Goal: Find contact information: Find contact information

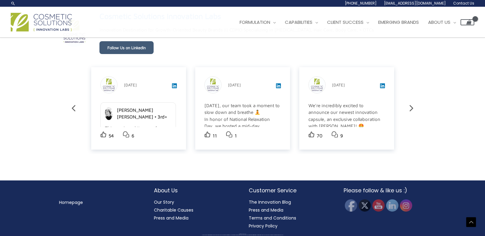
scroll to position [1086, 0]
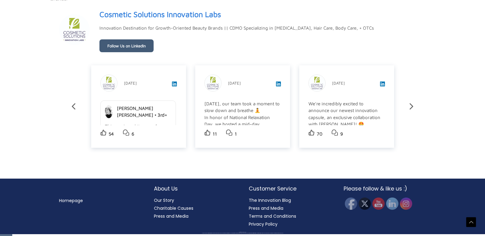
click at [266, 227] on link "Privacy Policy" at bounding box center [263, 224] width 29 height 6
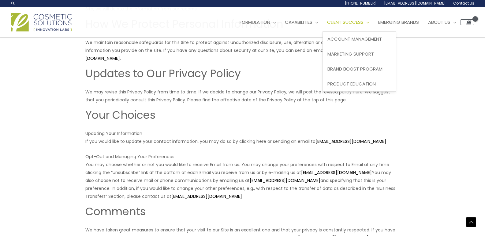
scroll to position [980, 0]
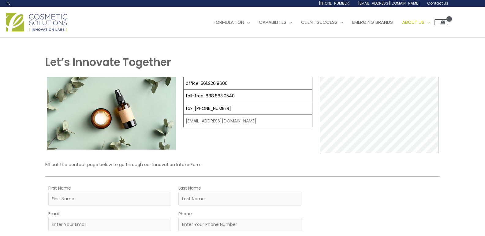
click at [238, 151] on div "office: 561.226.8600 toll-free: [PHONE_NUMBER] fax: [PHONE_NUMBER] [EMAIL_ADDRE…" at bounding box center [247, 115] width 129 height 76
drag, startPoint x: 214, startPoint y: 121, endPoint x: 197, endPoint y: 121, distance: 16.5
click at [197, 121] on td "[EMAIL_ADDRESS][DOMAIN_NAME]" at bounding box center [247, 121] width 129 height 13
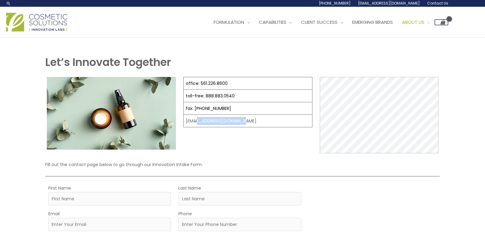
copy td "[DOMAIN_NAME]"
